Goal: Transaction & Acquisition: Purchase product/service

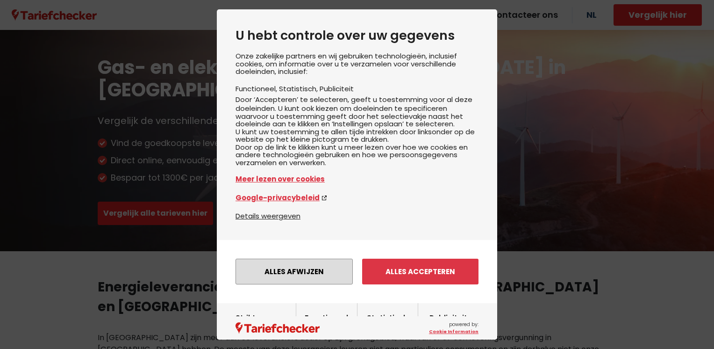
click at [297, 284] on button "Alles afwijzen" at bounding box center [294, 271] width 117 height 26
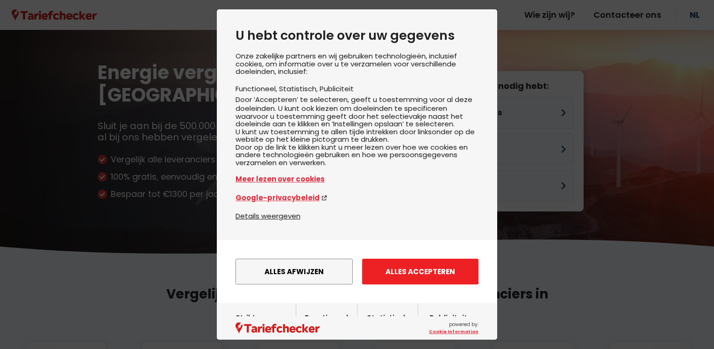
click at [399, 284] on button "Alles accepteren" at bounding box center [420, 271] width 116 height 26
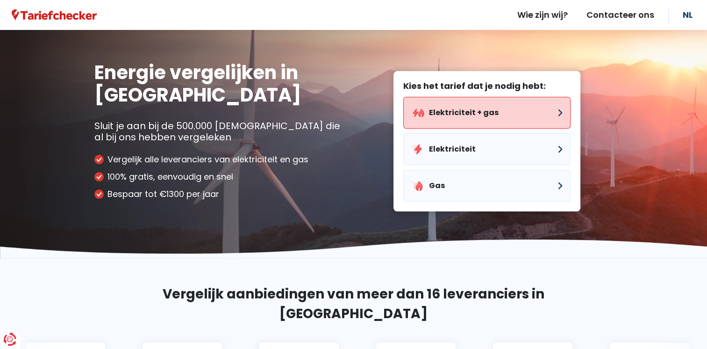
click at [439, 118] on button "Elektriciteit + gas" at bounding box center [486, 113] width 167 height 32
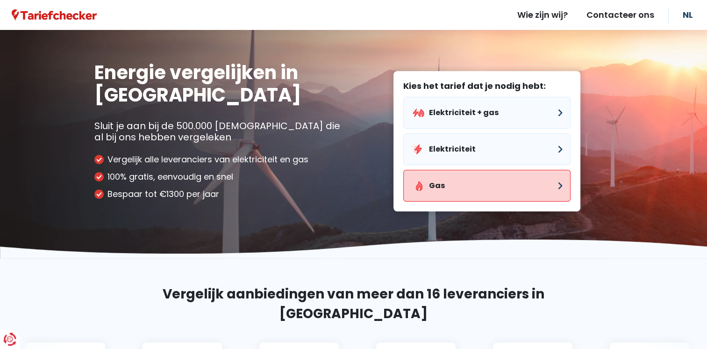
click at [458, 187] on button "Gas" at bounding box center [486, 186] width 167 height 32
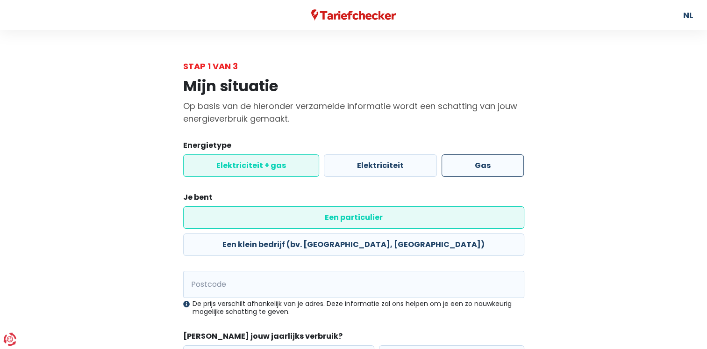
click at [473, 167] on label "Gas" at bounding box center [483, 165] width 82 height 22
click at [473, 167] on input "Gas" at bounding box center [483, 165] width 82 height 22
radio input "true"
radio input "false"
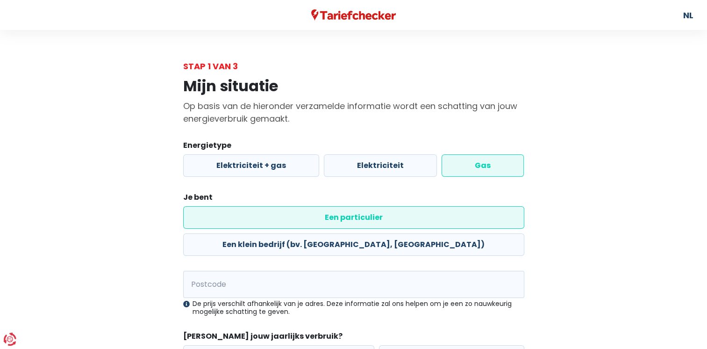
click at [265, 218] on label "Een particulier" at bounding box center [353, 217] width 341 height 22
click at [265, 218] on input "Een particulier" at bounding box center [353, 217] width 341 height 22
click at [218, 271] on input "Postcode" at bounding box center [353, 284] width 341 height 27
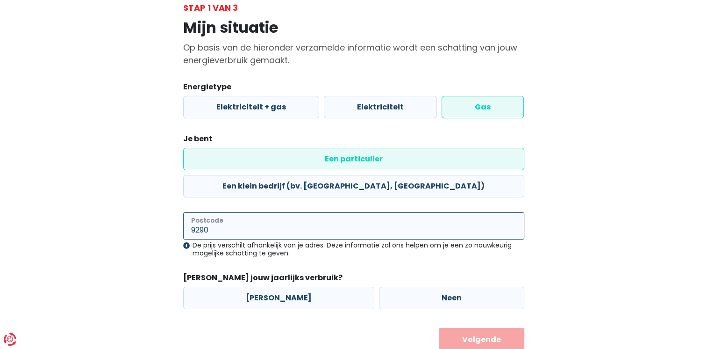
scroll to position [64, 0]
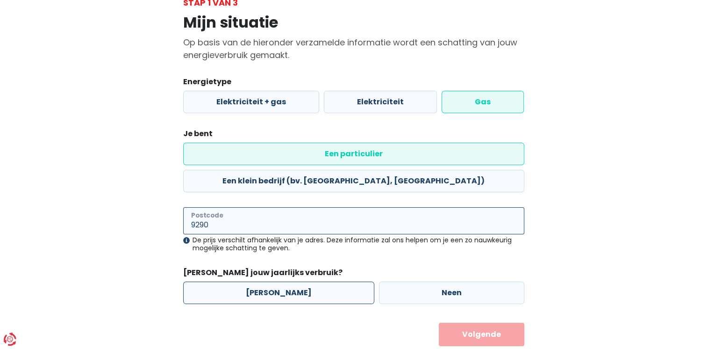
type input "9290"
click at [258, 281] on label "[PERSON_NAME]" at bounding box center [278, 292] width 191 height 22
click at [258, 281] on input "[PERSON_NAME]" at bounding box center [278, 292] width 191 height 22
radio input "true"
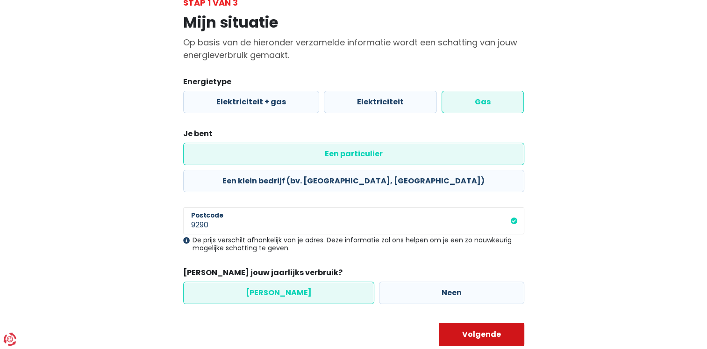
click at [465, 322] on button "Volgende" at bounding box center [482, 333] width 86 height 23
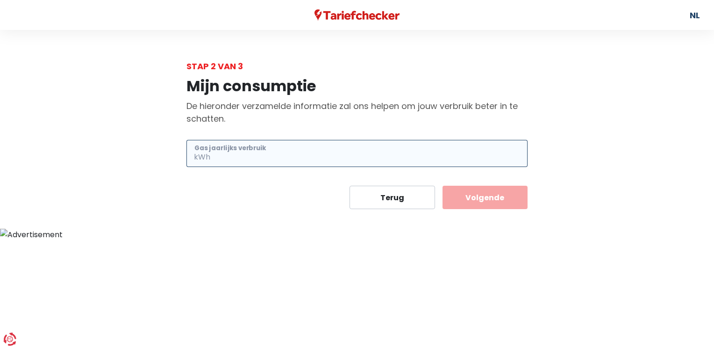
click at [246, 158] on input "Gas jaarlijks verbruik" at bounding box center [369, 153] width 315 height 27
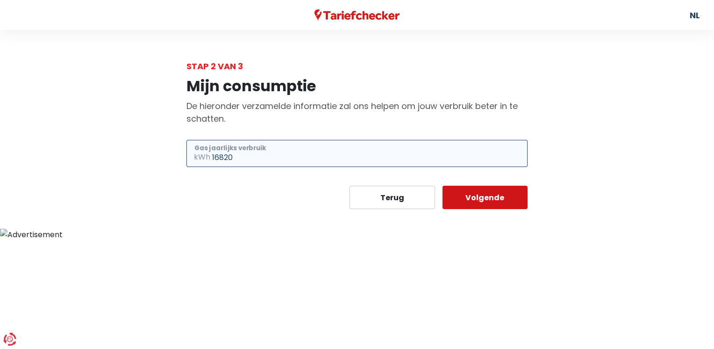
type input "16820"
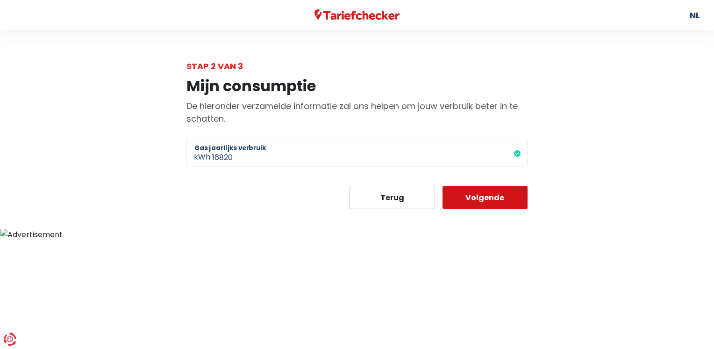
click at [473, 193] on button "Volgende" at bounding box center [486, 197] width 86 height 23
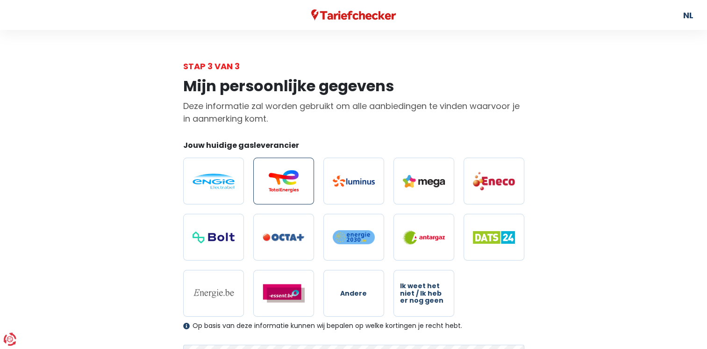
click at [272, 188] on img at bounding box center [284, 181] width 42 height 22
click at [272, 188] on input "radio" at bounding box center [283, 180] width 61 height 47
radio input "true"
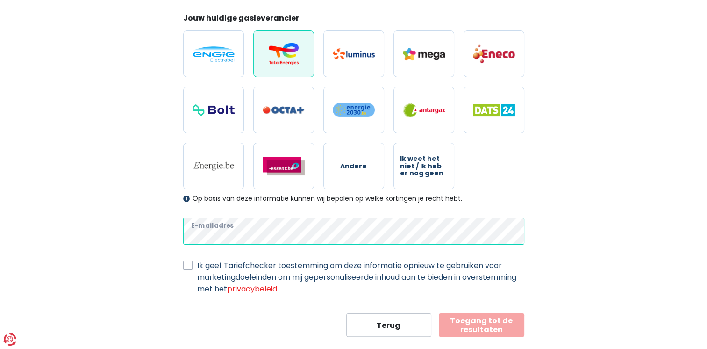
scroll to position [140, 0]
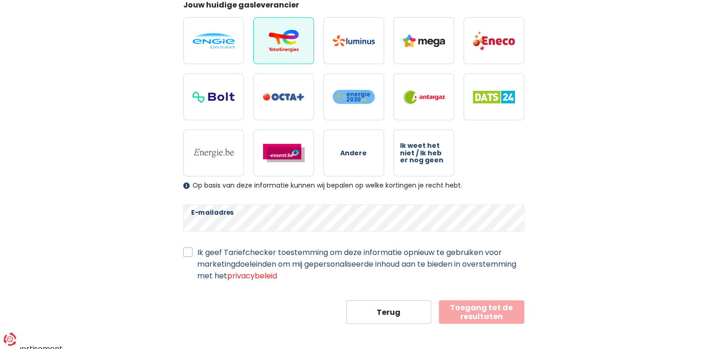
click at [197, 254] on label "Ik geef Tariefchecker toestemming om deze informatie opnieuw te gebruiken voor …" at bounding box center [360, 263] width 327 height 35
click at [187, 254] on input "Ik geef Tariefchecker toestemming om deze informatie opnieuw te gebruiken voor …" at bounding box center [187, 250] width 9 height 9
checkbox input "true"
click at [499, 311] on button "Toegang tot de resultaten" at bounding box center [482, 311] width 86 height 23
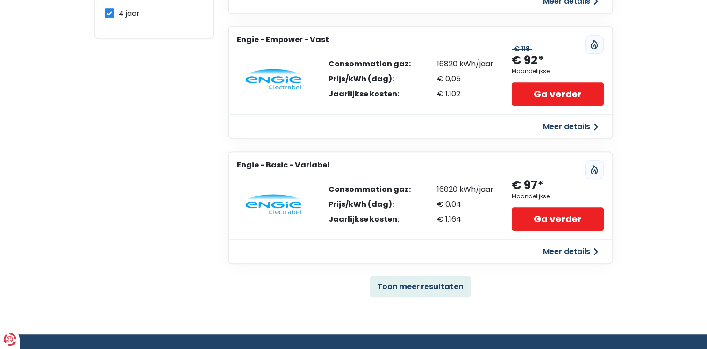
scroll to position [607, 0]
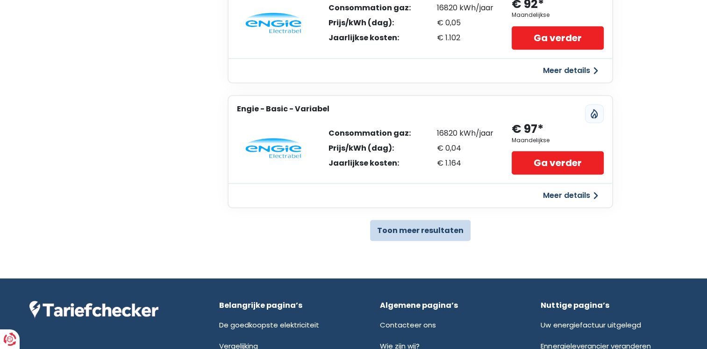
click at [437, 231] on button "Toon meer resultaten" at bounding box center [420, 230] width 100 height 21
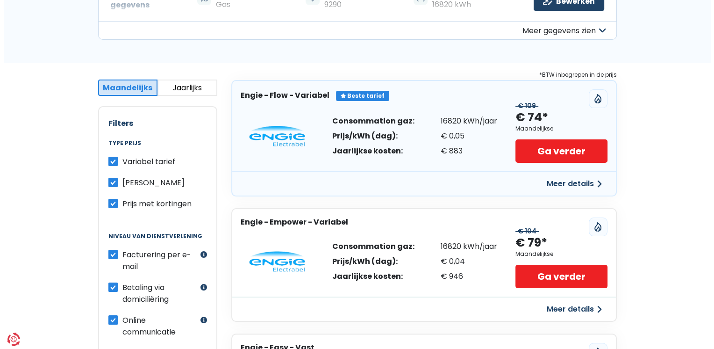
scroll to position [140, 0]
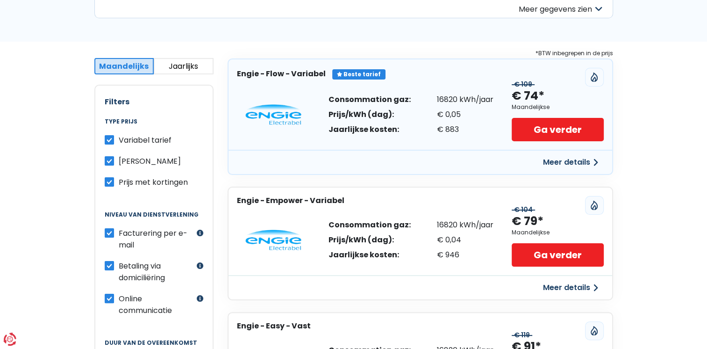
click at [551, 158] on button "Meer details" at bounding box center [570, 162] width 66 height 17
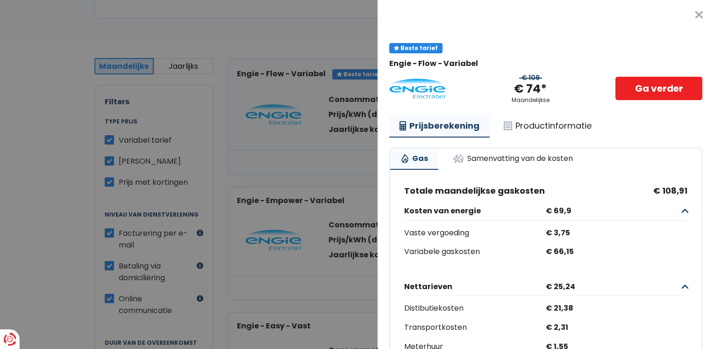
scroll to position [47, 0]
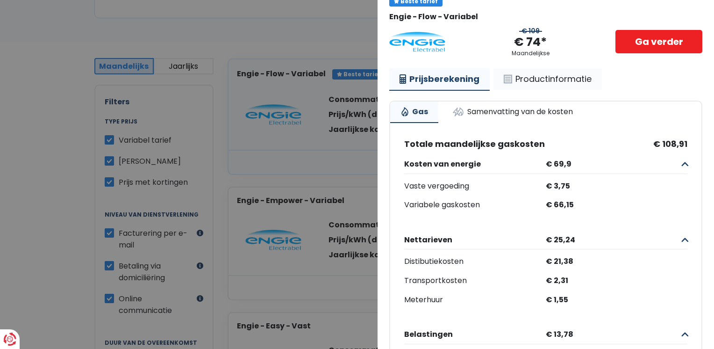
click at [531, 77] on link "Productinformatie" at bounding box center [547, 78] width 108 height 21
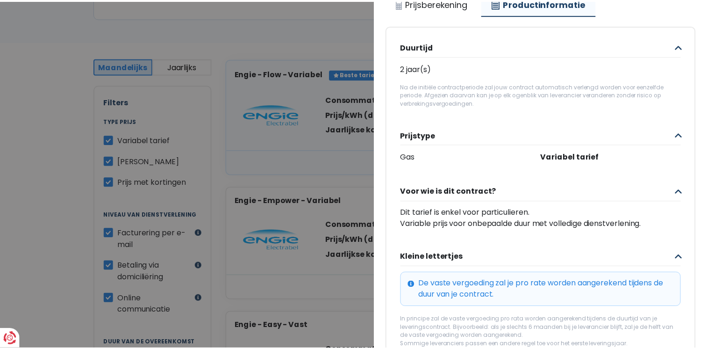
scroll to position [0, 0]
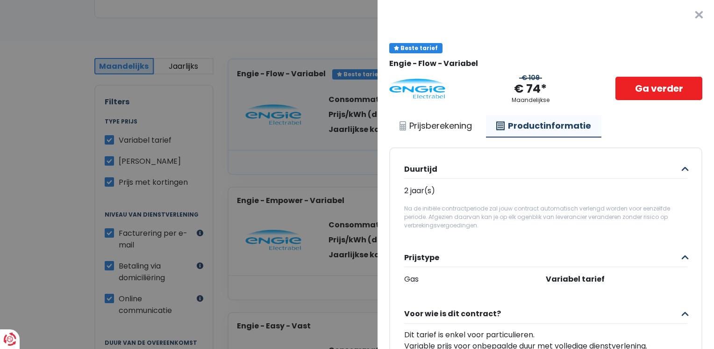
click at [684, 16] on button "×" at bounding box center [699, 15] width 30 height 30
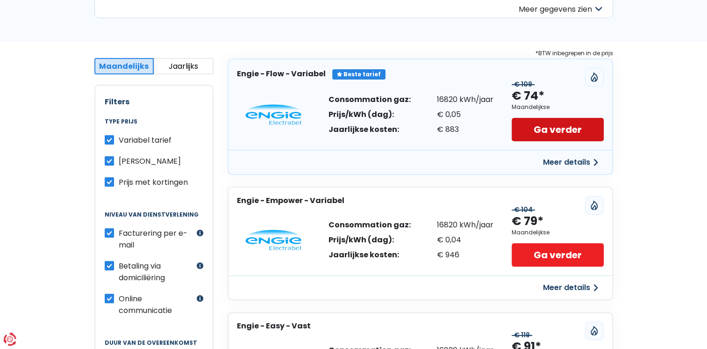
click at [526, 128] on link "Ga verder" at bounding box center [558, 129] width 92 height 23
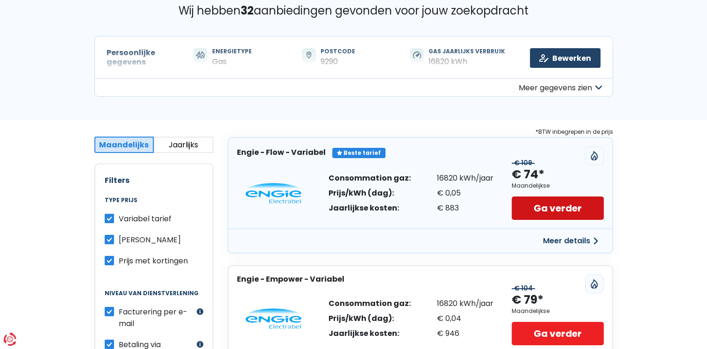
scroll to position [47, 0]
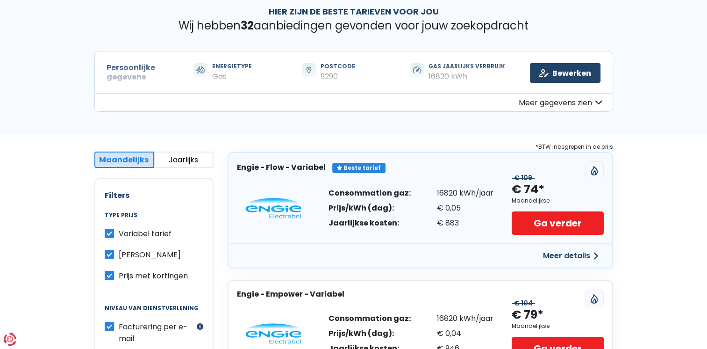
click at [177, 158] on button "Jaarlijks" at bounding box center [184, 159] width 60 height 16
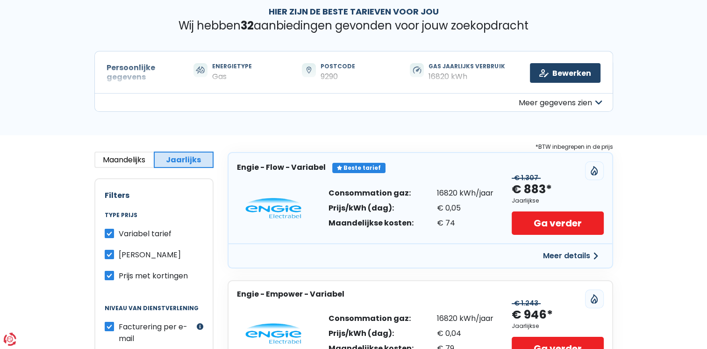
click at [137, 158] on button "Maandelijks" at bounding box center [124, 159] width 60 height 16
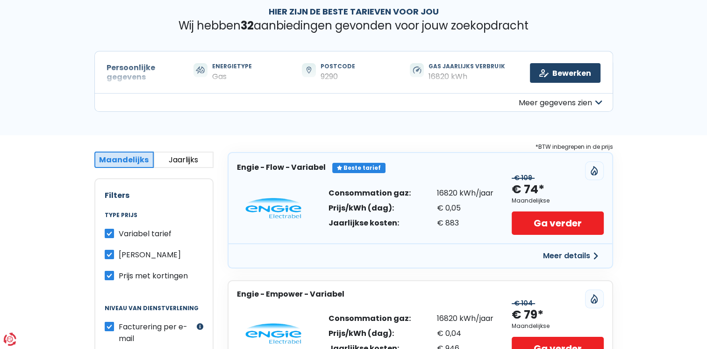
click at [170, 159] on button "Jaarlijks" at bounding box center [184, 159] width 60 height 16
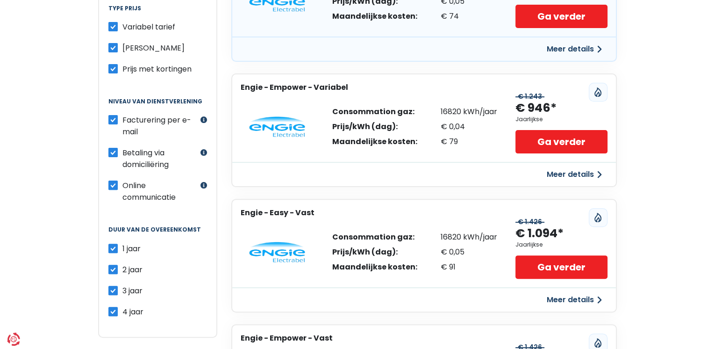
scroll to position [280, 0]
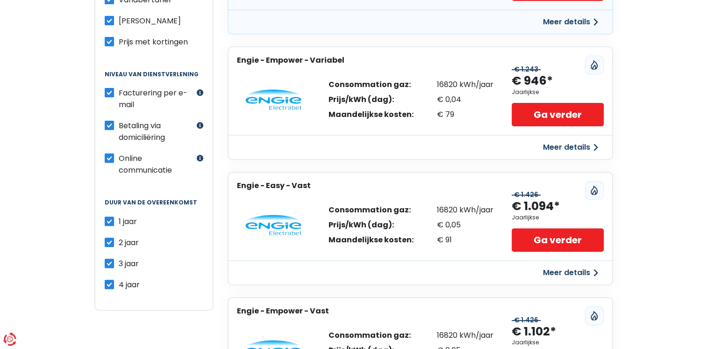
click at [564, 272] on button "Meer details" at bounding box center [570, 272] width 66 height 17
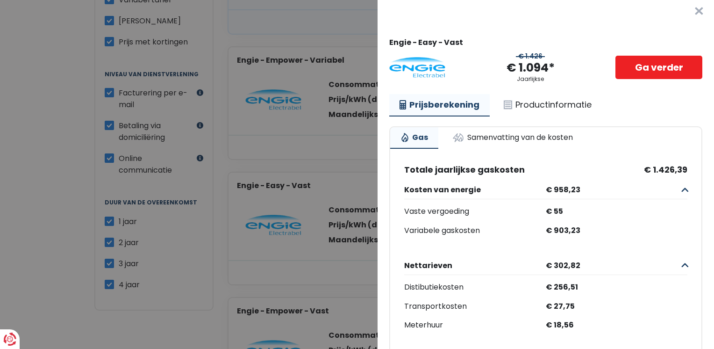
scroll to position [0, 0]
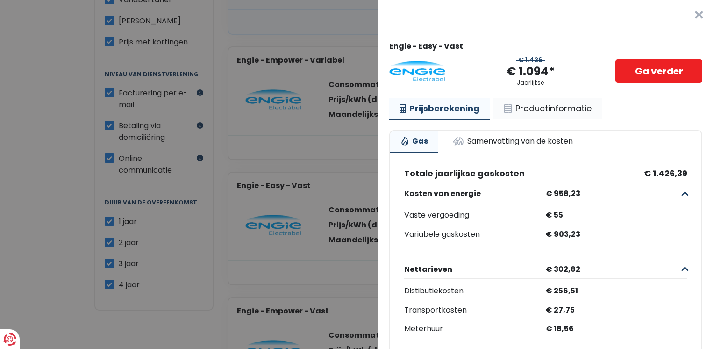
click at [570, 109] on link "Productinformatie" at bounding box center [547, 108] width 108 height 21
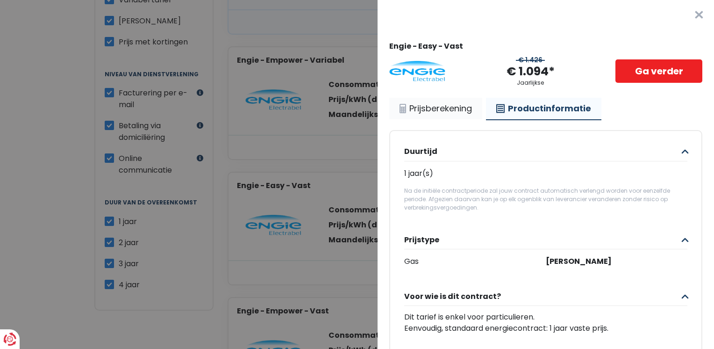
click at [454, 110] on link "Prijsberekening" at bounding box center [435, 108] width 93 height 21
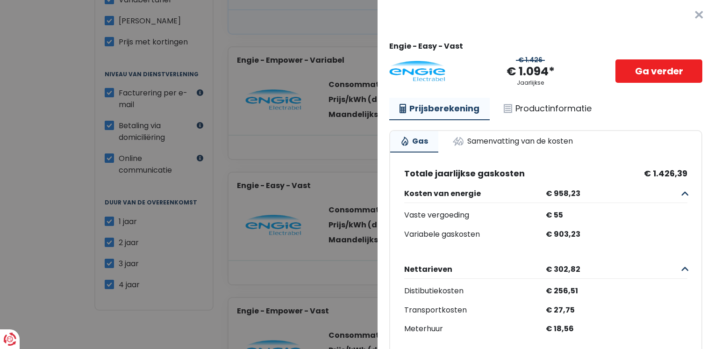
click at [687, 16] on button "×" at bounding box center [699, 15] width 30 height 30
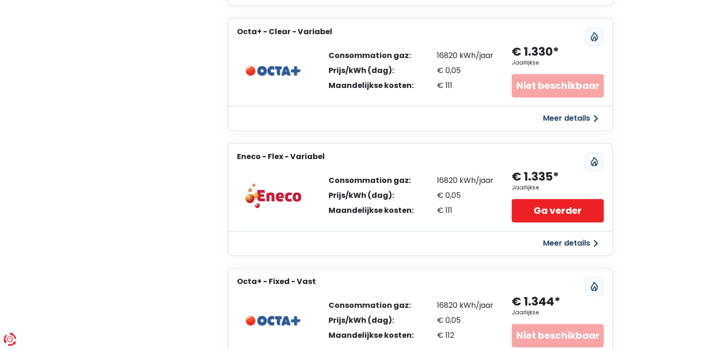
scroll to position [1308, 0]
